Goal: Submit feedback/report problem: Submit feedback/report problem

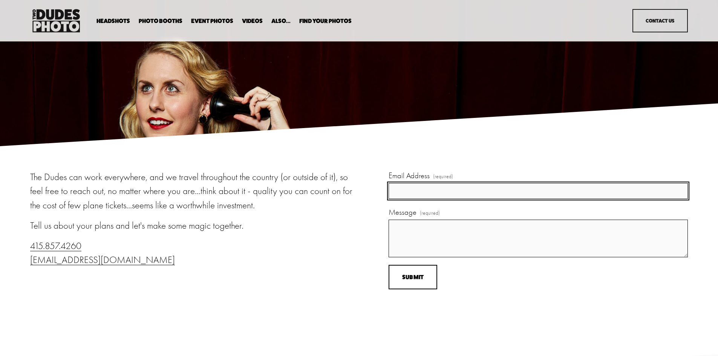
click at [416, 192] on input "Email Address (required)" at bounding box center [538, 191] width 299 height 16
type input "melissa.bertrand@hilton.com"
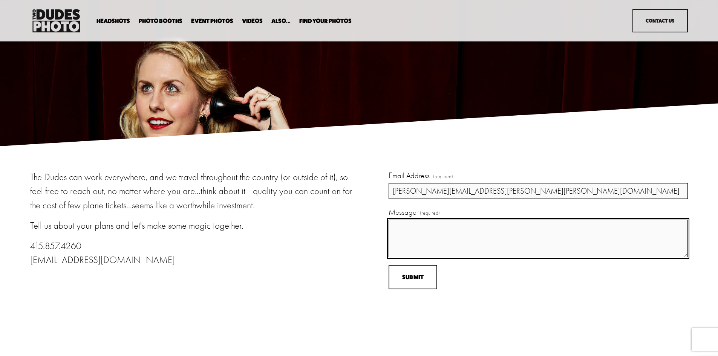
click at [403, 245] on textarea "Message (required)" at bounding box center [538, 239] width 299 height 38
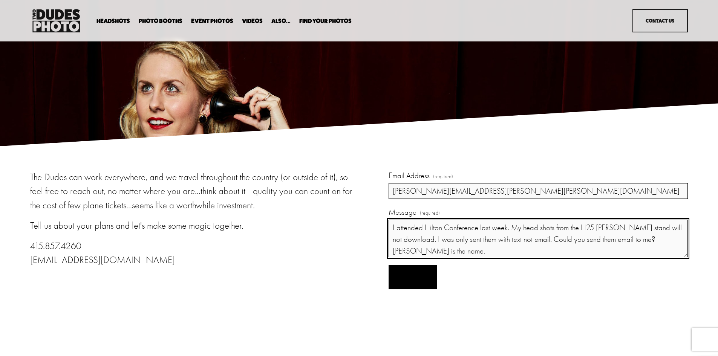
type textarea "I attended Hilton Conference last week. My head shots from the H25 Kellogg stan…"
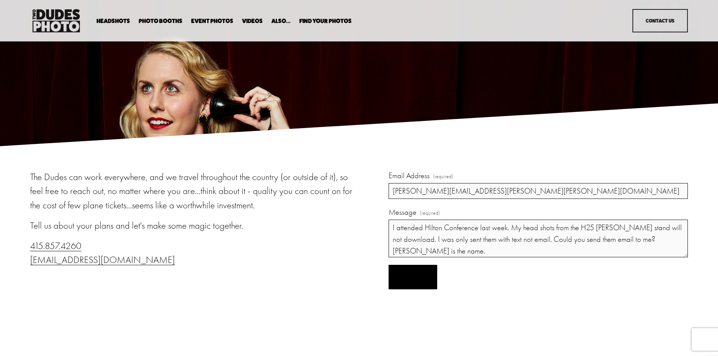
click at [414, 279] on span "Submit" at bounding box center [413, 277] width 22 height 7
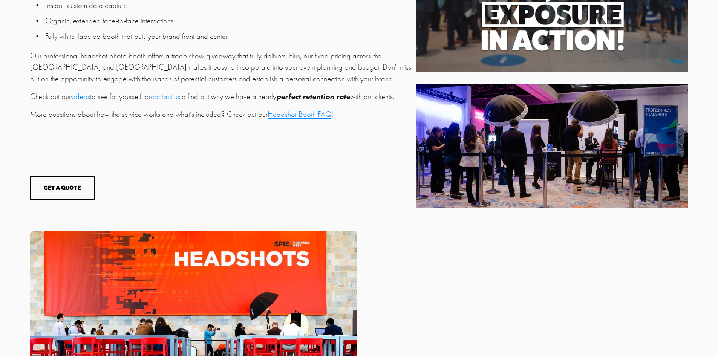
scroll to position [528, 0]
